Goal: Task Accomplishment & Management: Manage account settings

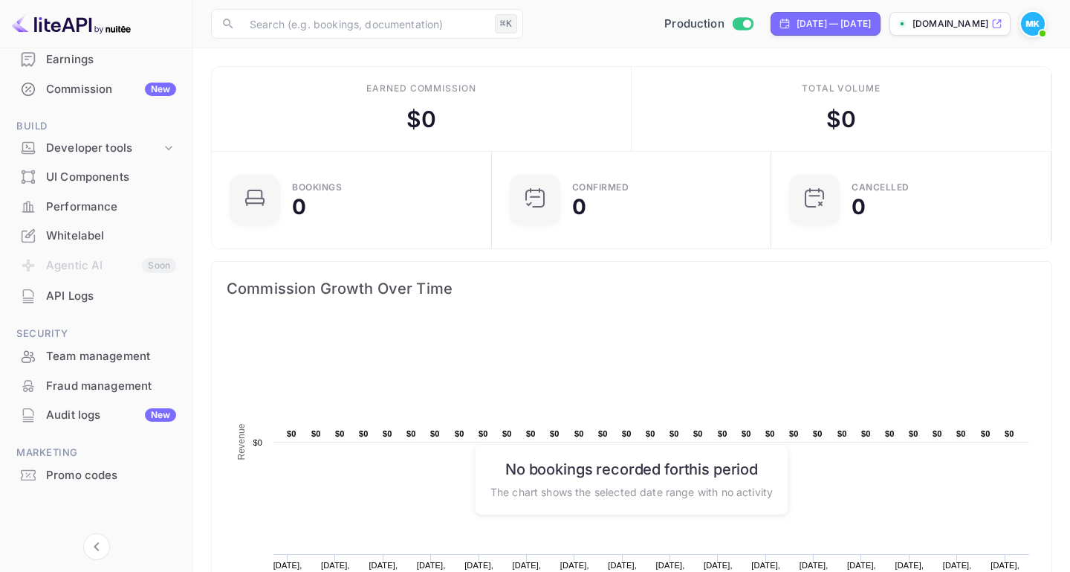
scroll to position [7, 0]
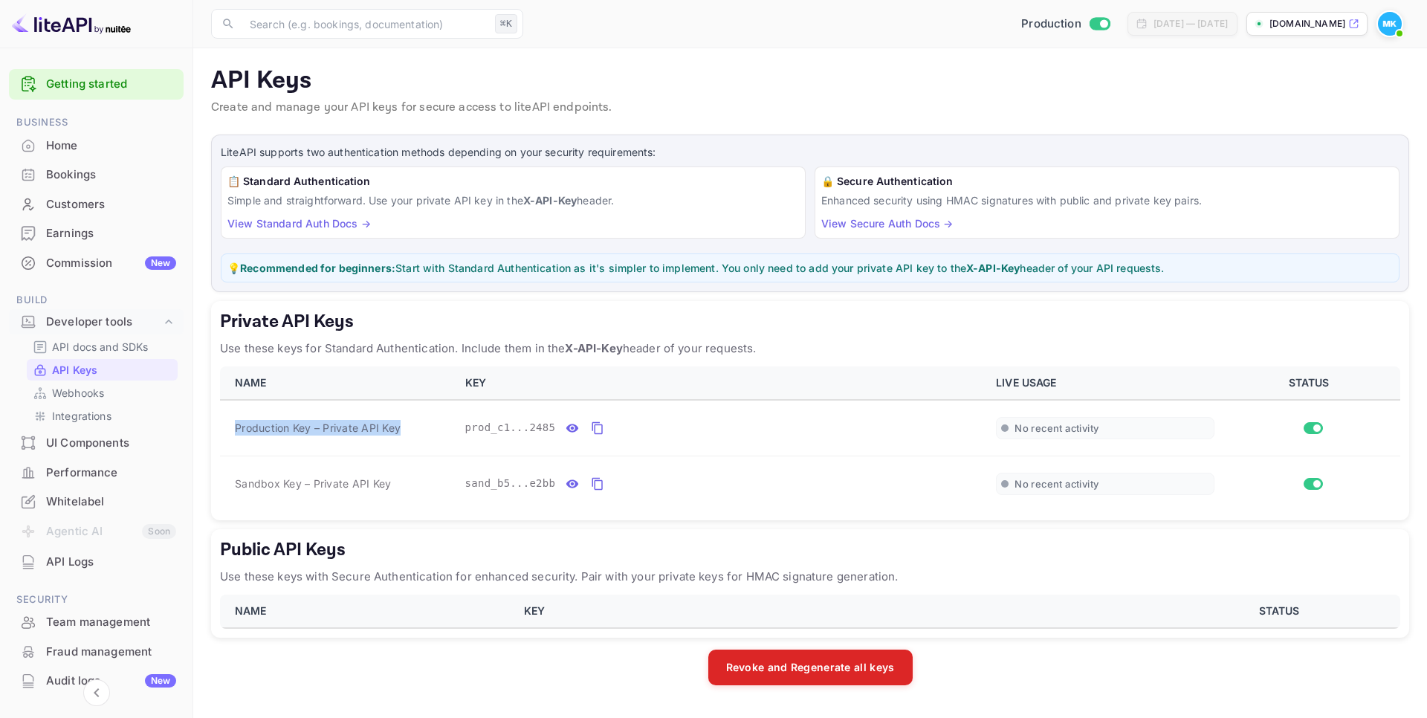
click at [233, 430] on td "Production Key – Private API Key" at bounding box center [338, 428] width 236 height 56
click at [394, 433] on span "Production Key – Private API Key" at bounding box center [318, 428] width 166 height 16
drag, startPoint x: 252, startPoint y: 421, endPoint x: 266, endPoint y: 433, distance: 18.0
click at [242, 430] on span "Production Key – Private API Key" at bounding box center [318, 428] width 166 height 16
click at [381, 430] on span "Production Key – Private API Key" at bounding box center [318, 428] width 166 height 16
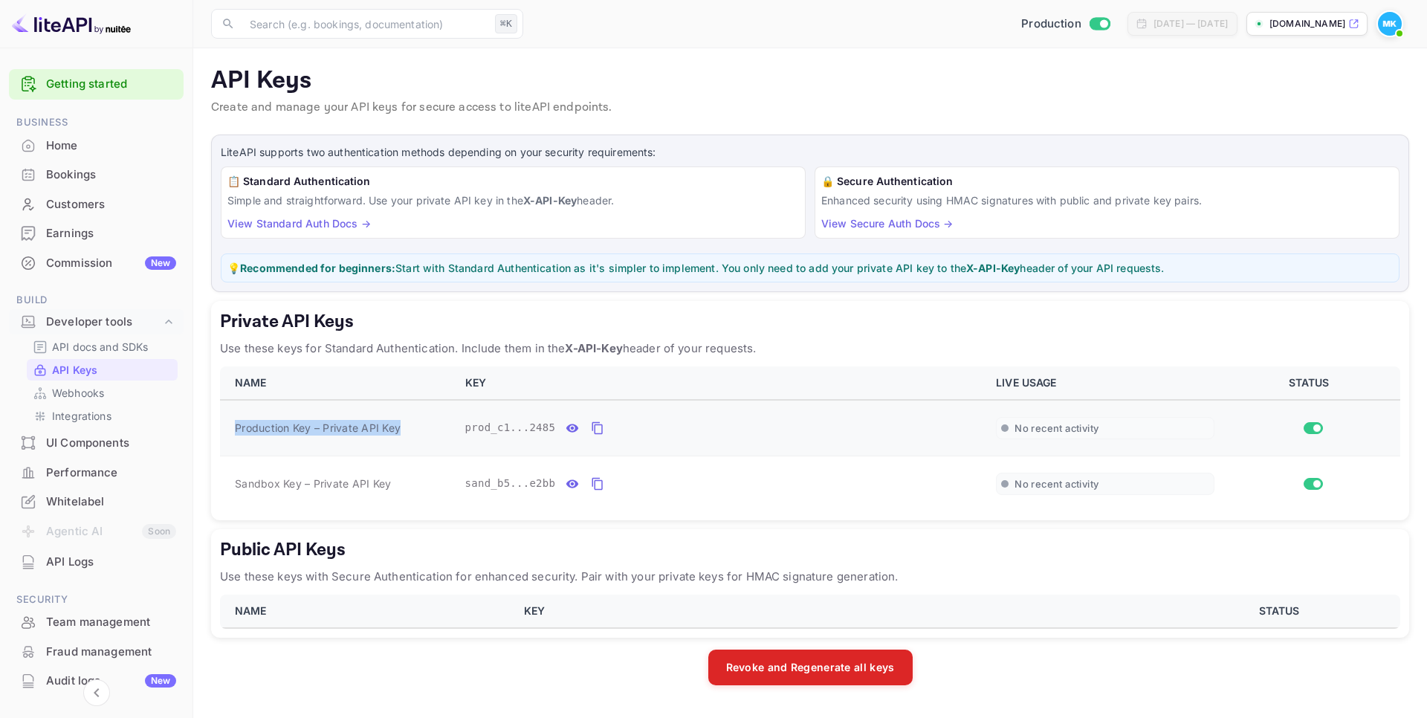
drag, startPoint x: 352, startPoint y: 424, endPoint x: 233, endPoint y: 424, distance: 118.9
click at [233, 424] on td "Production Key – Private API Key" at bounding box center [338, 428] width 236 height 56
click at [603, 426] on icon "private api keys table" at bounding box center [597, 428] width 13 height 18
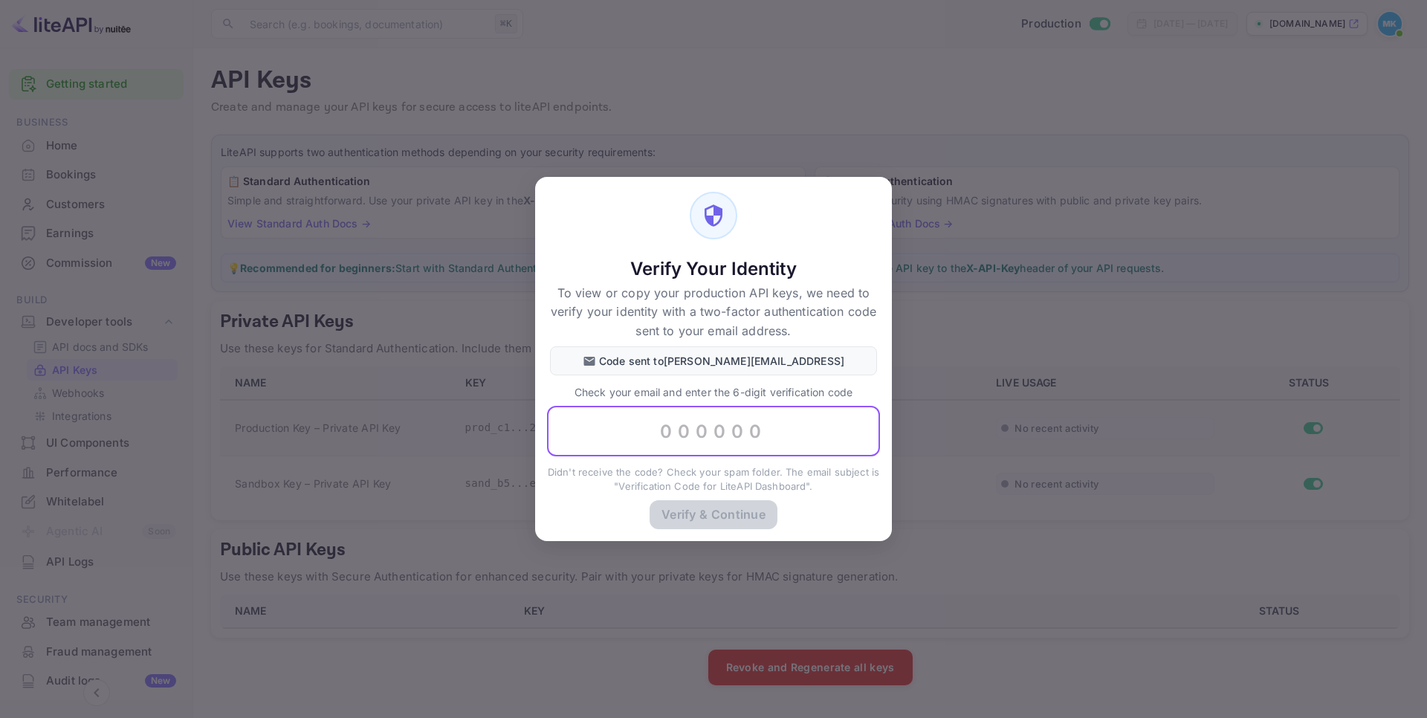
click at [693, 432] on input "text" at bounding box center [713, 431] width 333 height 51
paste input "898423"
type input "898423"
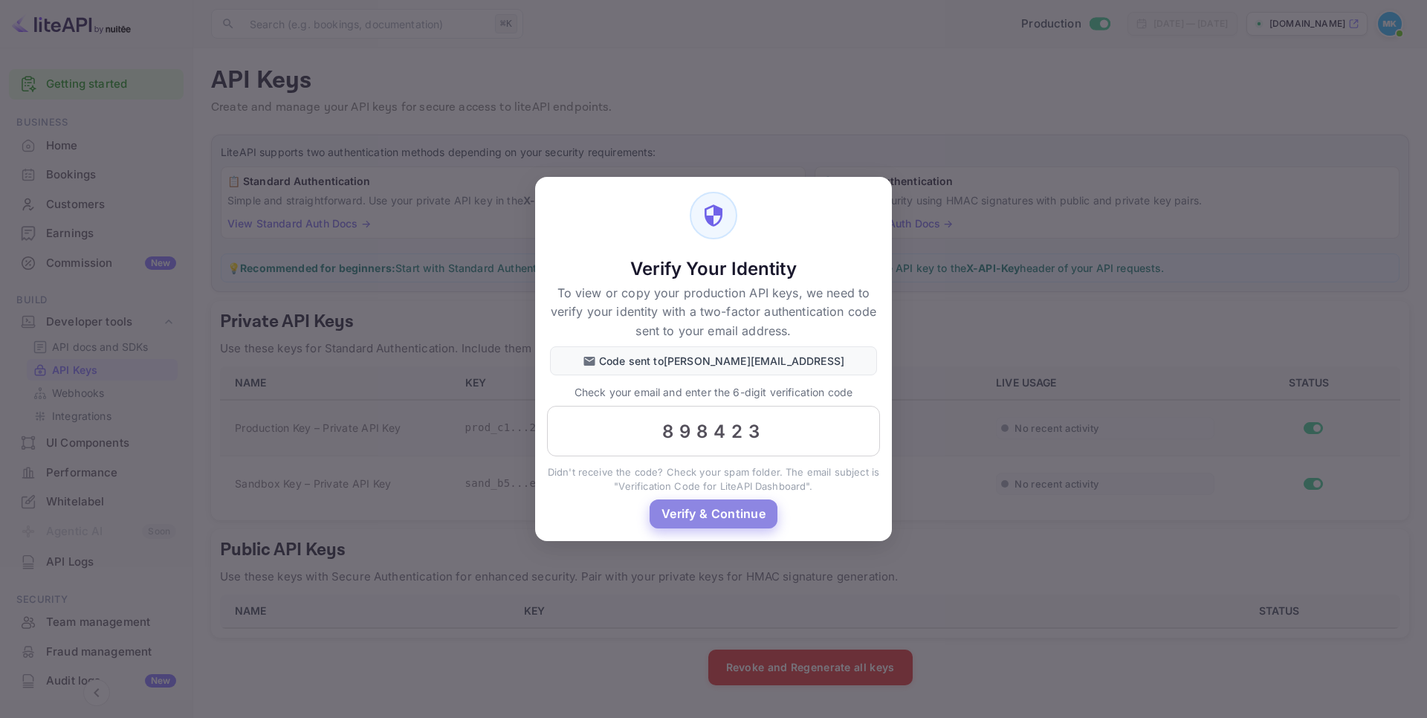
click at [698, 521] on button "Verify & Continue" at bounding box center [714, 514] width 128 height 29
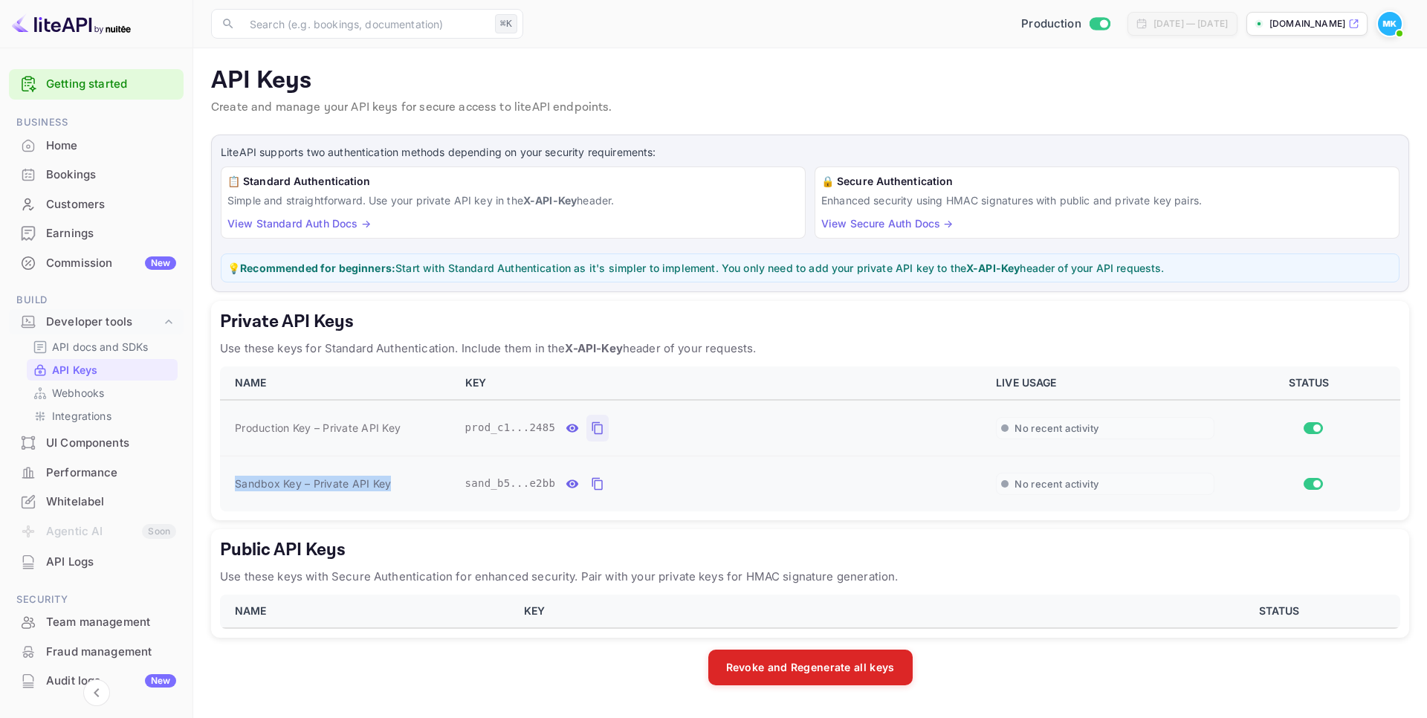
drag, startPoint x: 396, startPoint y: 485, endPoint x: 357, endPoint y: 480, distance: 39.6
click at [229, 485] on td "Sandbox Key – Private API Key" at bounding box center [338, 484] width 236 height 56
copy span "Sandbox Key – Private API Key"
click at [599, 485] on icon "private api keys table" at bounding box center [597, 484] width 13 height 18
click at [598, 428] on icon "private api keys table" at bounding box center [597, 428] width 13 height 18
